Goal: Task Accomplishment & Management: Use online tool/utility

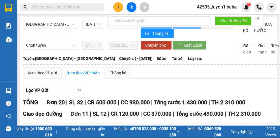
type input "25/03/2025"
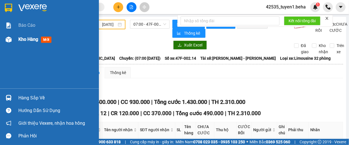
click at [24, 41] on span "Kho hàng" at bounding box center [28, 39] width 20 height 5
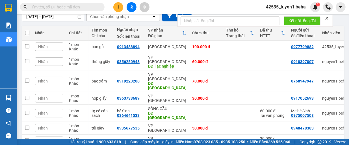
scroll to position [56, 0]
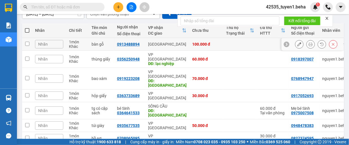
click at [25, 43] on input "checkbox" at bounding box center [27, 44] width 4 height 4
checkbox input "true"
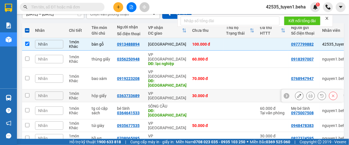
scroll to position [0, 0]
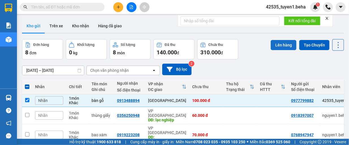
click at [279, 46] on button "Lên hàng" at bounding box center [283, 45] width 26 height 10
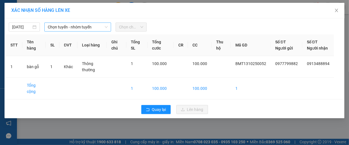
click at [77, 27] on span "Chọn tuyến - nhóm tuyến" at bounding box center [78, 27] width 60 height 8
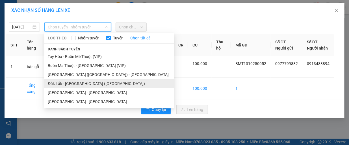
click at [100, 84] on li "Đắk Lắk - [GEOGRAPHIC_DATA] ([GEOGRAPHIC_DATA])" at bounding box center [109, 83] width 130 height 9
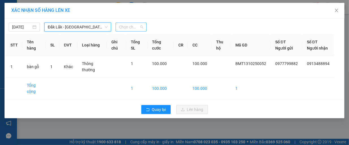
click at [135, 27] on span "Chọn chuyến" at bounding box center [131, 27] width 24 height 8
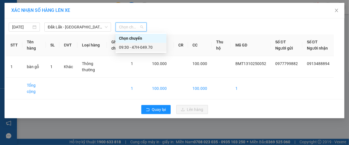
click at [146, 47] on div "09:30 - 47H-049.70" at bounding box center [141, 47] width 44 height 6
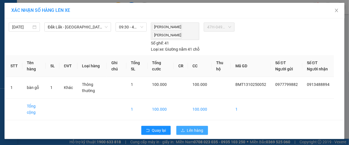
click at [181, 126] on button "Lên hàng" at bounding box center [192, 130] width 32 height 9
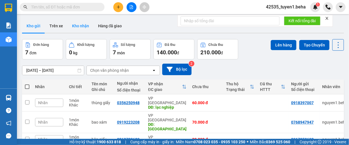
click at [82, 25] on button "Kho nhận" at bounding box center [80, 26] width 26 height 14
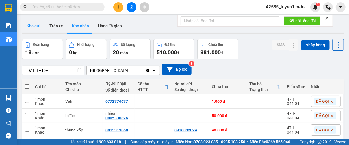
click at [32, 24] on button "Kho gửi" at bounding box center [33, 26] width 23 height 14
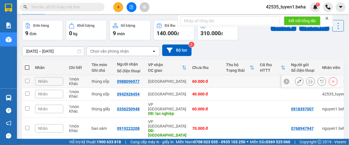
scroll to position [28, 0]
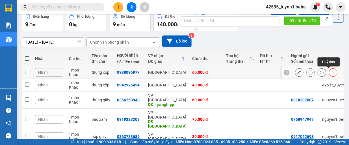
click at [331, 73] on icon at bounding box center [333, 73] width 4 height 4
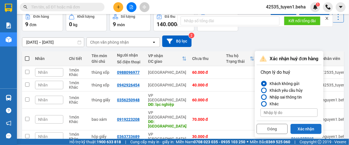
click at [303, 129] on button "Xác nhận" at bounding box center [305, 129] width 31 height 10
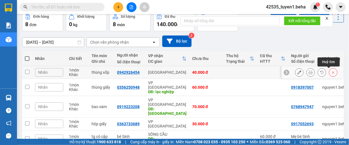
click at [331, 73] on icon at bounding box center [333, 73] width 4 height 4
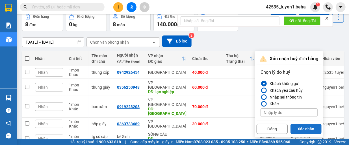
click at [309, 130] on button "Xác nhận" at bounding box center [305, 129] width 31 height 10
